Goal: Task Accomplishment & Management: Manage account settings

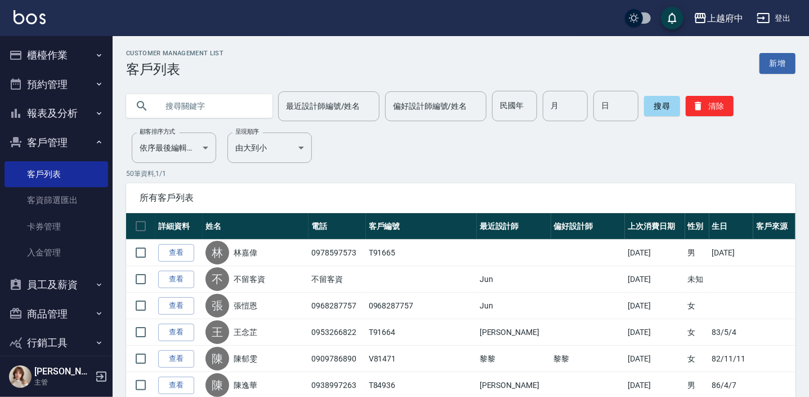
click at [198, 105] on input "text" at bounding box center [211, 106] width 106 height 30
type input "0985361554"
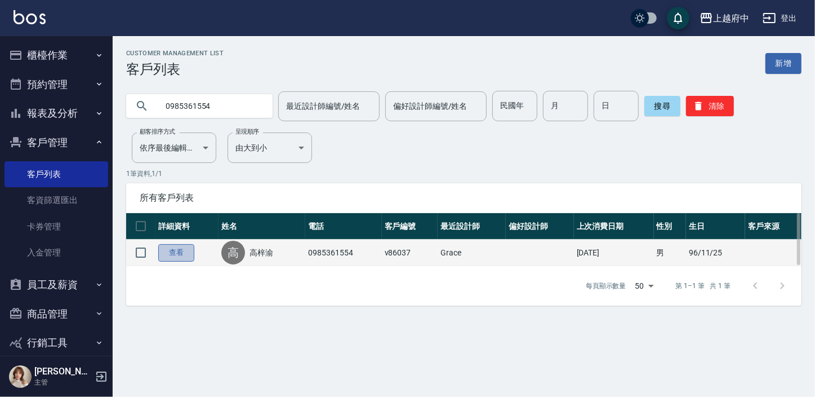
click at [185, 252] on link "查看" at bounding box center [176, 252] width 36 height 17
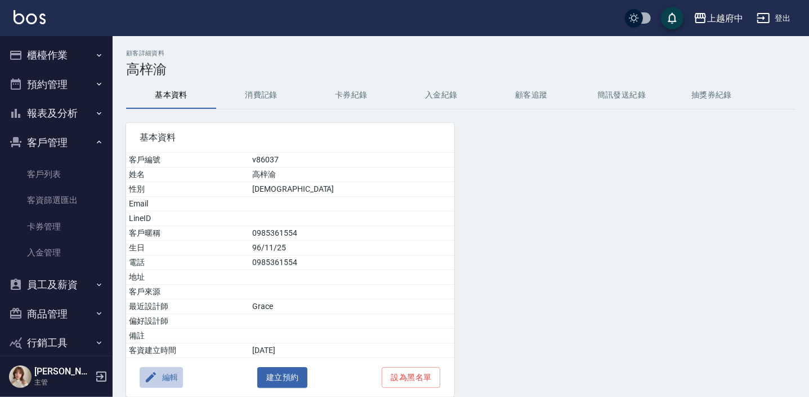
click at [163, 376] on button "編輯" at bounding box center [161, 377] width 43 height 21
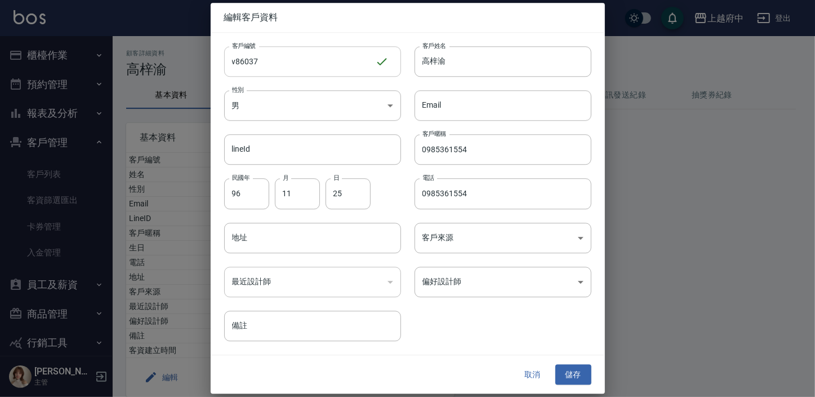
click at [235, 60] on input "v86037" at bounding box center [299, 61] width 151 height 30
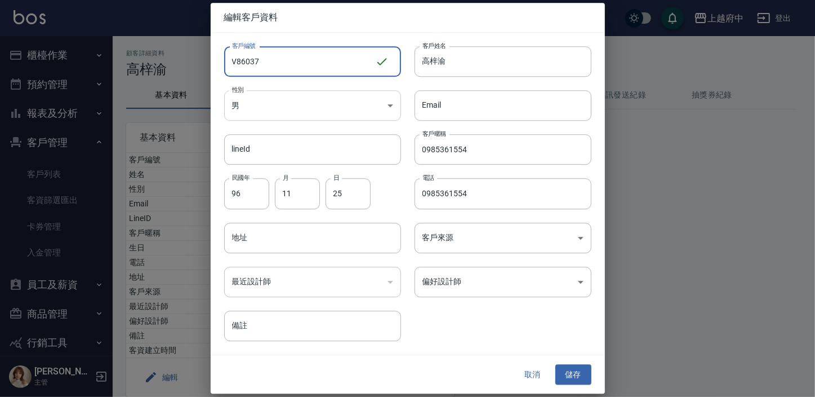
type input "V86037"
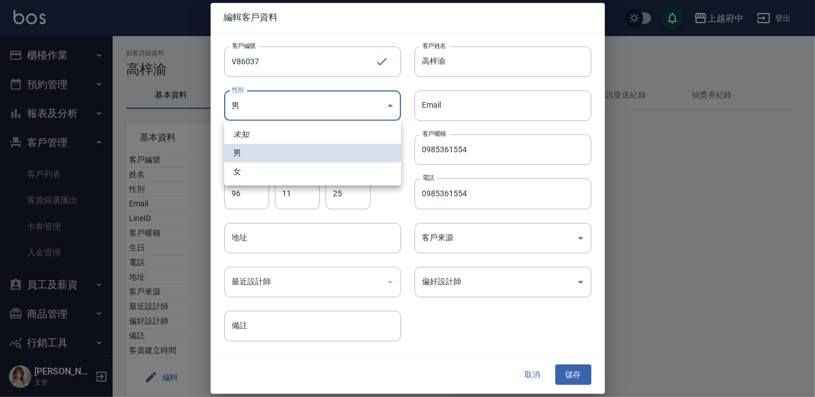
click at [384, 104] on body "上越府中 登出 櫃檯作業 打帳單 帳單列表 掛單列表 營業儀表板 現金收支登錄 材料自購登錄 每日結帳 排班表 現場電腦打卡 預約管理 預約管理 單日預約紀錄…" at bounding box center [407, 222] width 815 height 444
click at [232, 172] on li "女" at bounding box center [312, 171] width 177 height 19
type input "[DEMOGRAPHIC_DATA]"
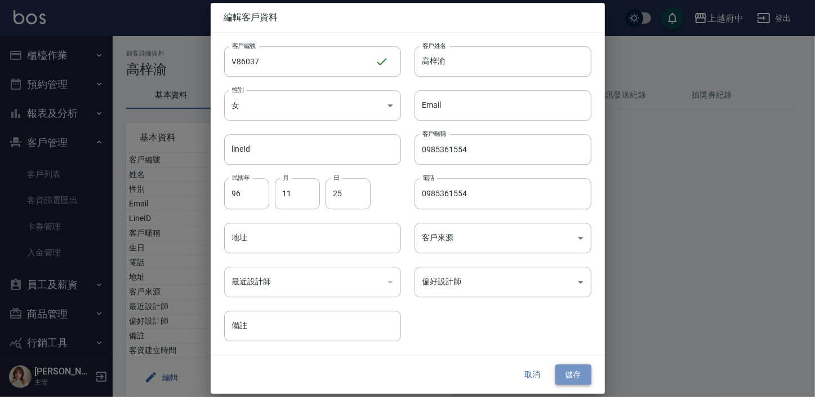
click at [568, 368] on button "儲存" at bounding box center [573, 374] width 36 height 21
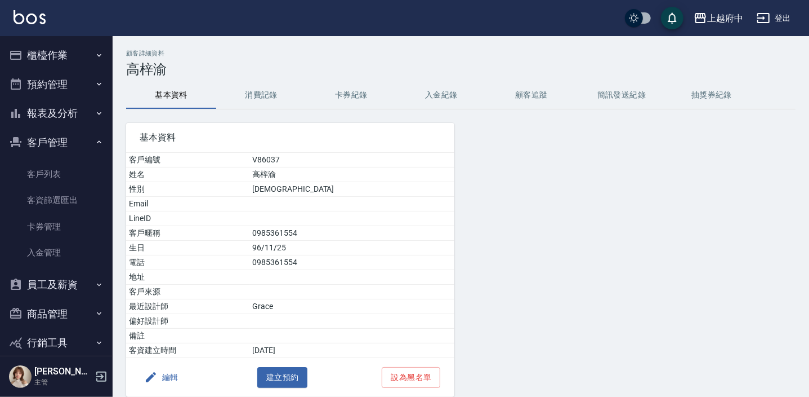
click at [263, 94] on button "消費記錄" at bounding box center [261, 95] width 90 height 27
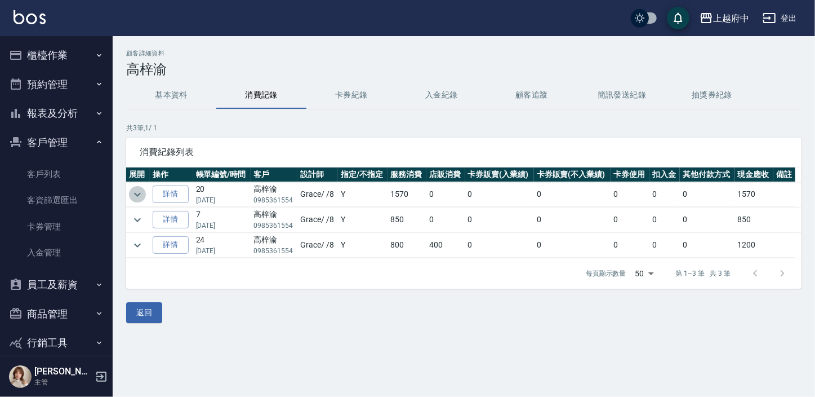
click at [136, 192] on icon "expand row" at bounding box center [138, 195] width 14 height 14
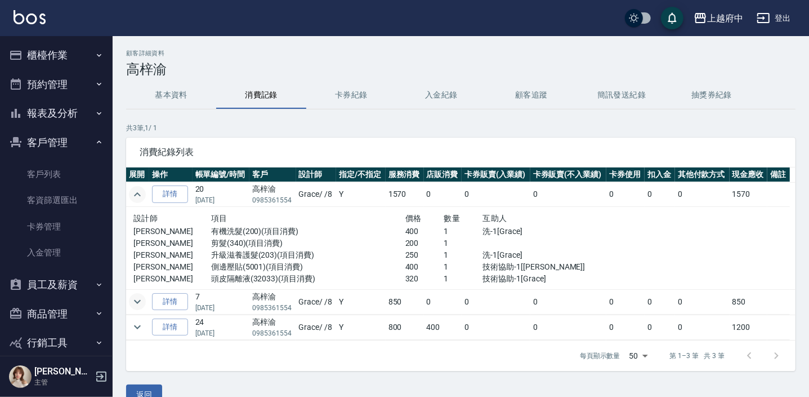
click at [137, 300] on icon "expand row" at bounding box center [138, 302] width 14 height 14
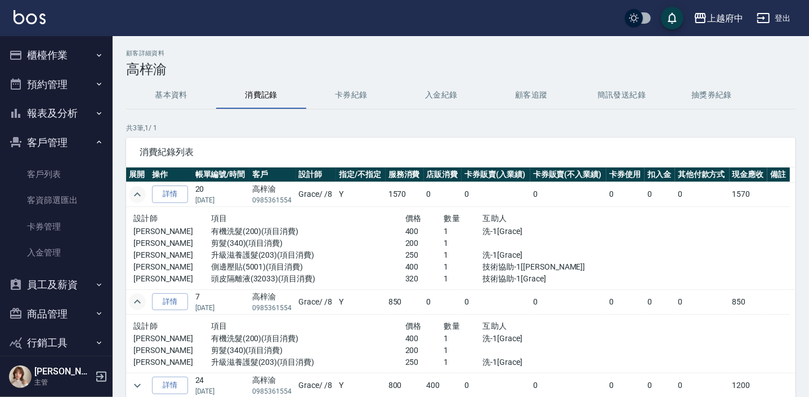
scroll to position [3, 0]
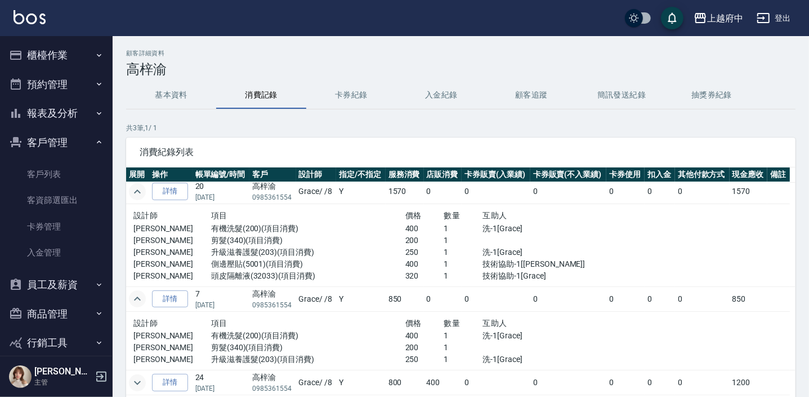
click at [135, 380] on icon "expand row" at bounding box center [137, 382] width 7 height 4
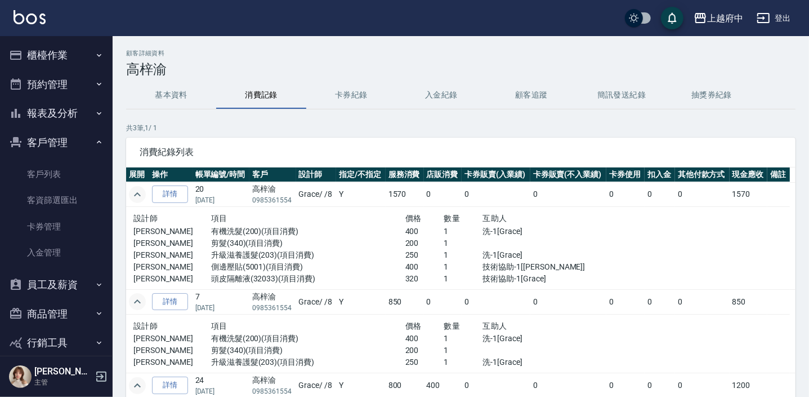
scroll to position [0, 0]
click at [186, 91] on button "基本資料" at bounding box center [171, 95] width 90 height 27
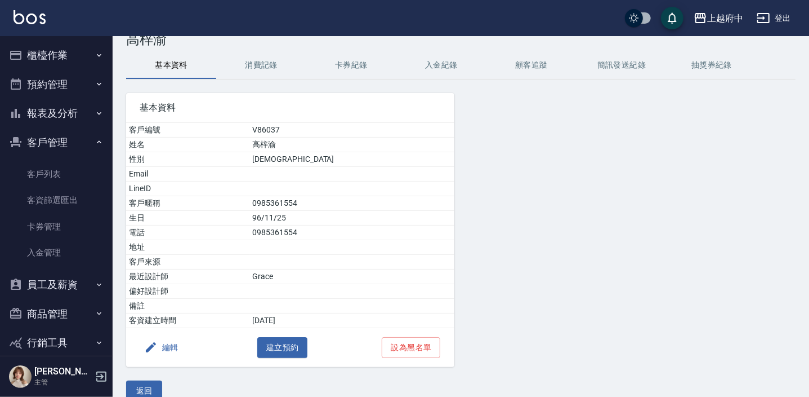
scroll to position [46, 0]
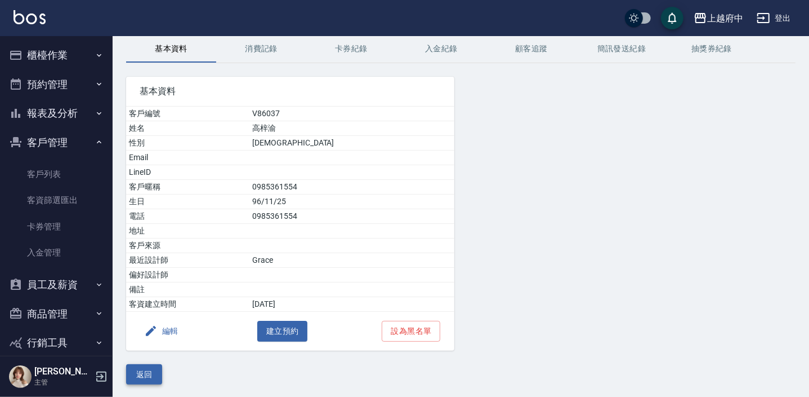
click at [141, 364] on button "返回" at bounding box center [144, 374] width 36 height 21
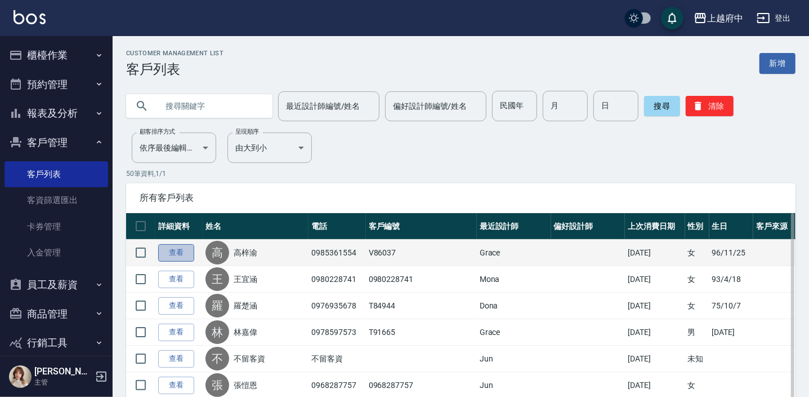
click at [185, 253] on link "查看" at bounding box center [176, 252] width 36 height 17
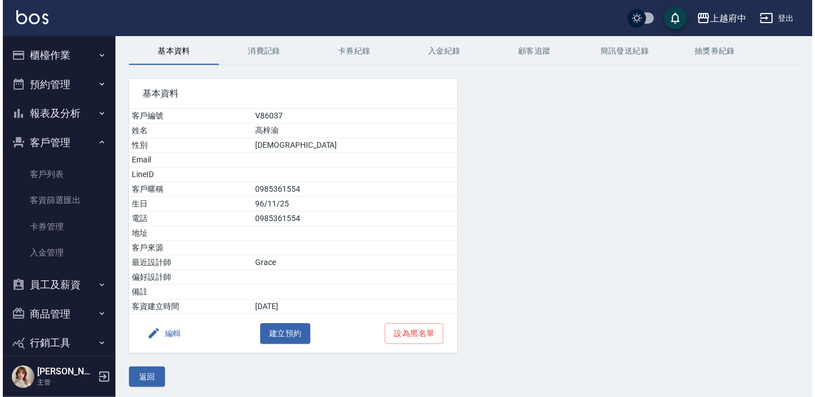
scroll to position [46, 0]
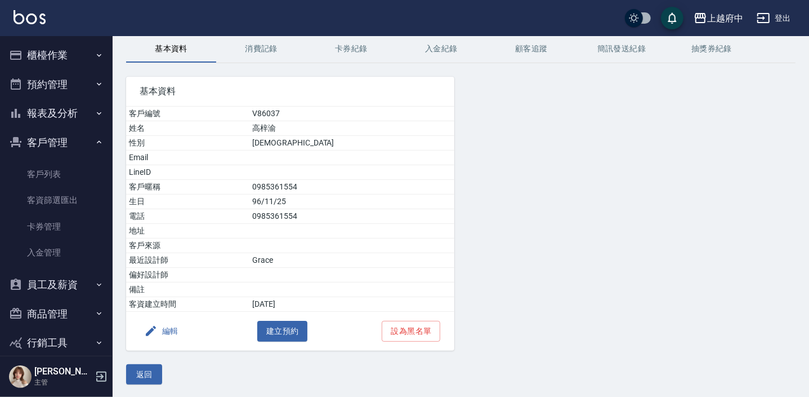
click at [170, 327] on button "編輯" at bounding box center [161, 331] width 43 height 21
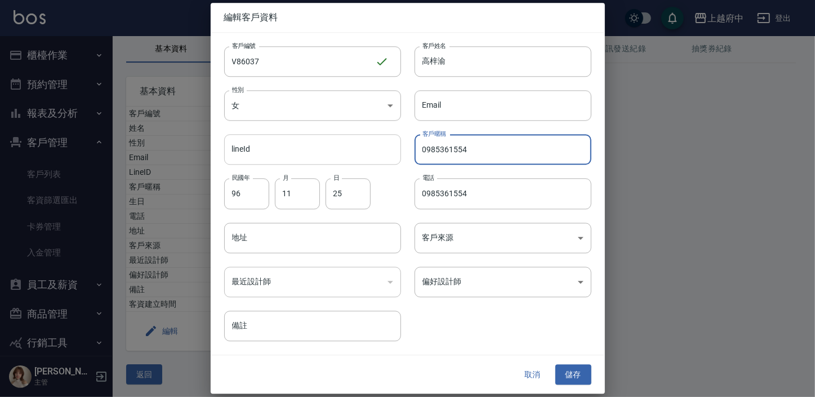
drag, startPoint x: 489, startPoint y: 152, endPoint x: 350, endPoint y: 150, distance: 138.6
click at [353, 151] on div "客戶編號 V86037 ​ 客戶編號 客戶姓名 [PERSON_NAME] 客戶姓名 性別 女 [DEMOGRAPHIC_DATA] 性別 Email Ema…" at bounding box center [401, 187] width 381 height 308
type input "2027/06"
click at [514, 314] on div "客戶編號 V86037 ​ 客戶編號 客戶姓名 [PERSON_NAME] 客戶姓名 性別 女 [DEMOGRAPHIC_DATA] 性別 Email Ema…" at bounding box center [401, 187] width 381 height 308
click at [571, 376] on button "儲存" at bounding box center [573, 374] width 36 height 21
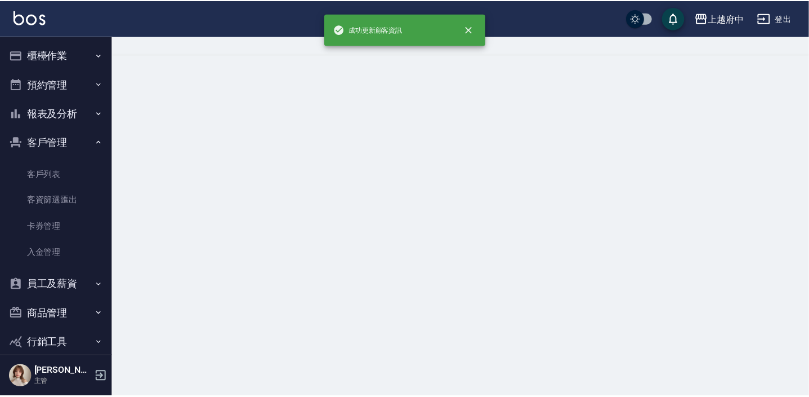
scroll to position [0, 0]
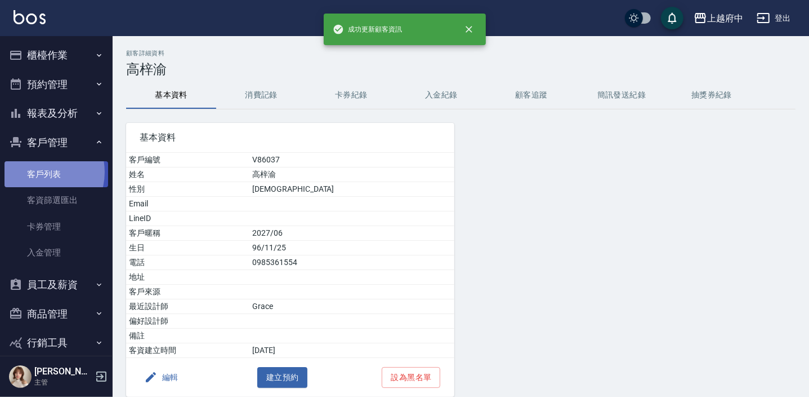
click at [38, 172] on link "客戶列表" at bounding box center [57, 174] width 104 height 26
